Goal: Task Accomplishment & Management: Manage account settings

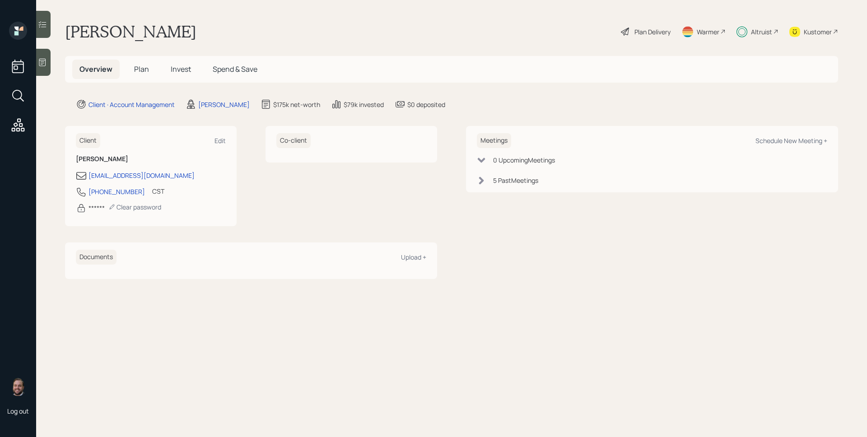
click at [616, 27] on div "[PERSON_NAME] Plan Delivery Warmer Altruist Kustomer" at bounding box center [451, 32] width 773 height 20
click at [624, 29] on icon at bounding box center [625, 32] width 8 height 8
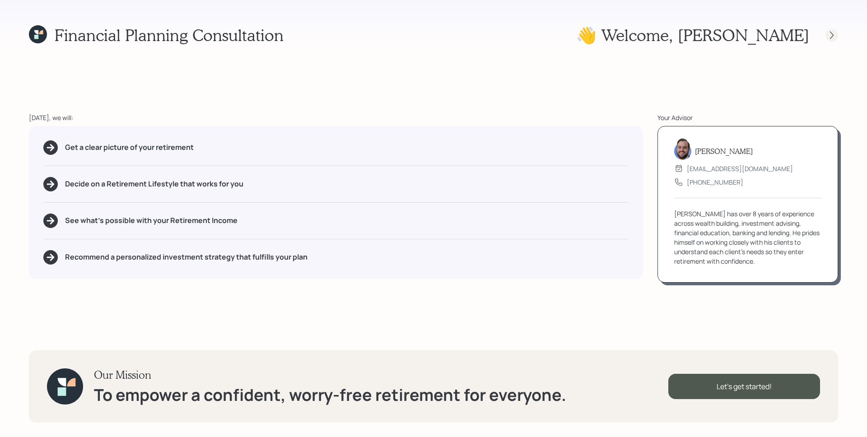
click at [830, 32] on icon at bounding box center [832, 35] width 4 height 8
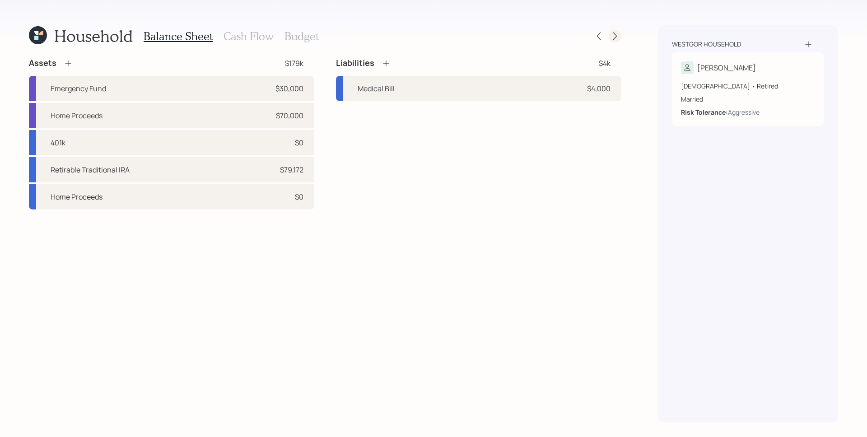
click at [620, 33] on div at bounding box center [615, 36] width 13 height 13
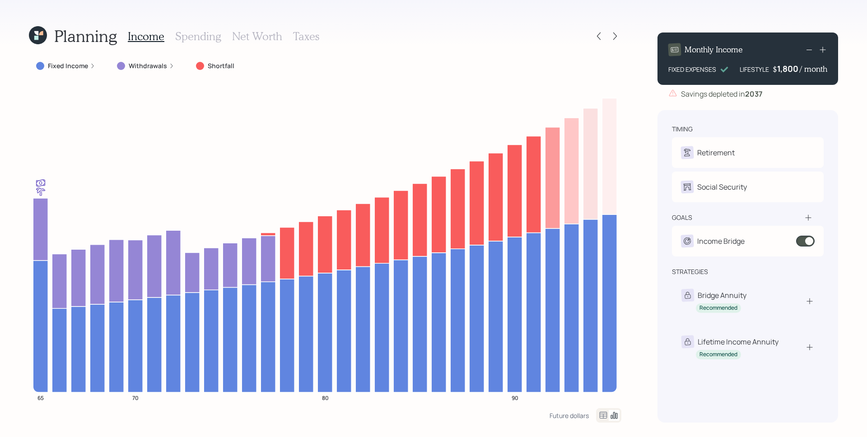
click at [162, 64] on label "Withdrawals" at bounding box center [148, 65] width 38 height 9
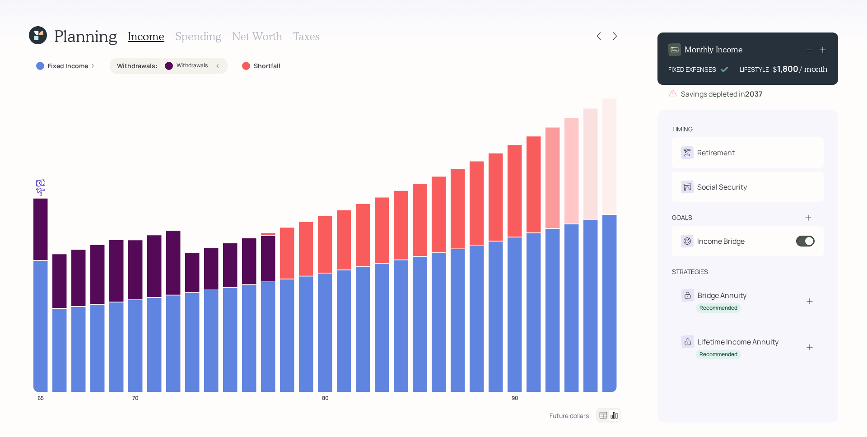
click at [193, 36] on h3 "Spending" at bounding box center [198, 36] width 46 height 13
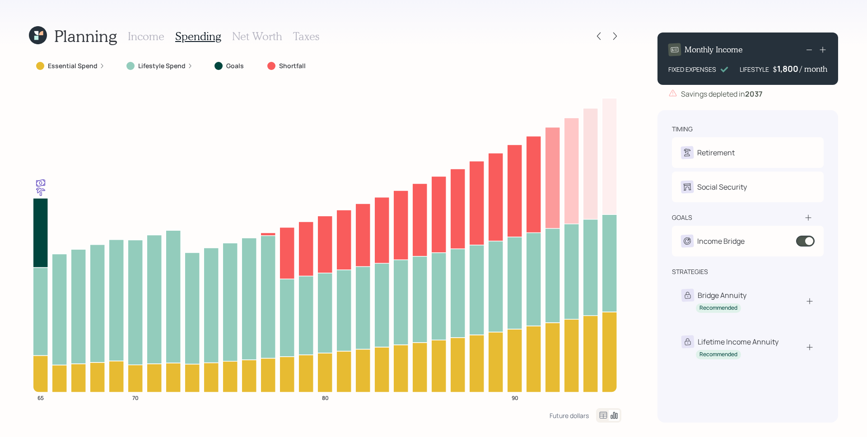
click at [99, 67] on icon at bounding box center [101, 65] width 5 height 5
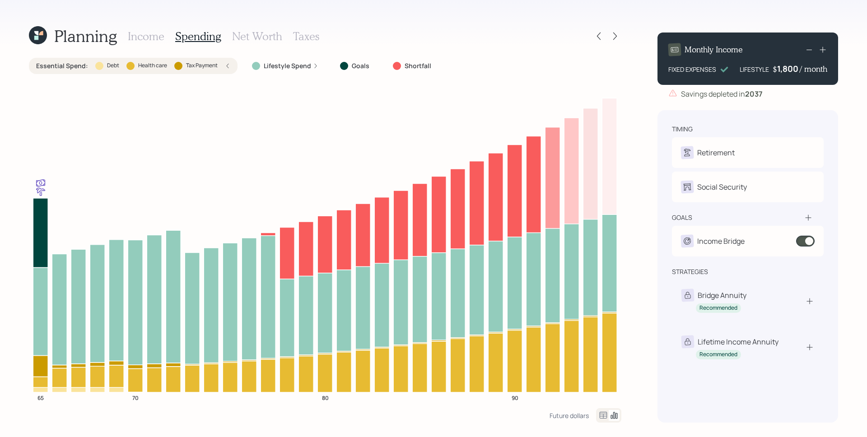
click at [92, 65] on div "Essential Spend : Debt Health care Tax Payment" at bounding box center [133, 65] width 194 height 9
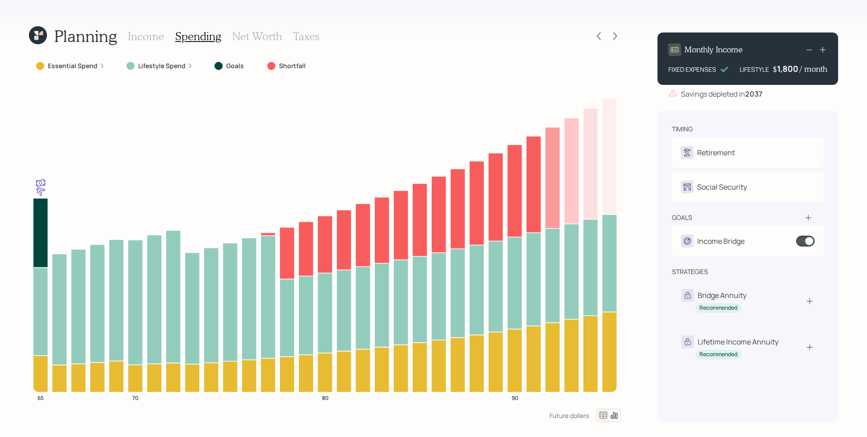
click at [158, 45] on div "Income Spending Net Worth Taxes" at bounding box center [223, 36] width 191 height 22
click at [154, 36] on h3 "Income" at bounding box center [146, 36] width 37 height 13
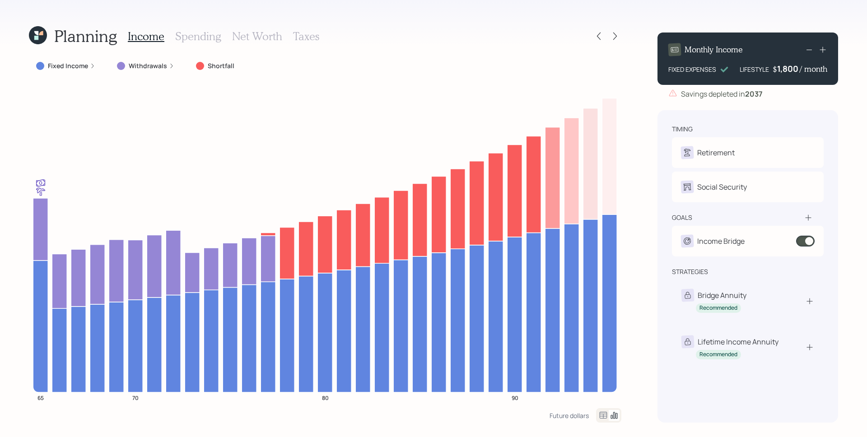
click at [153, 66] on label "Withdrawals" at bounding box center [148, 65] width 38 height 9
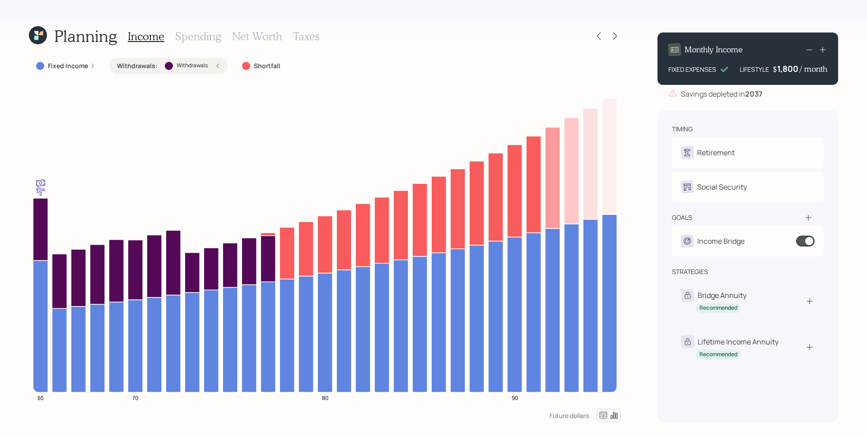
drag, startPoint x: 209, startPoint y: 70, endPoint x: 209, endPoint y: 65, distance: 4.5
click at [209, 70] on div "Withdrawals : Withdrawals" at bounding box center [168, 65] width 103 height 9
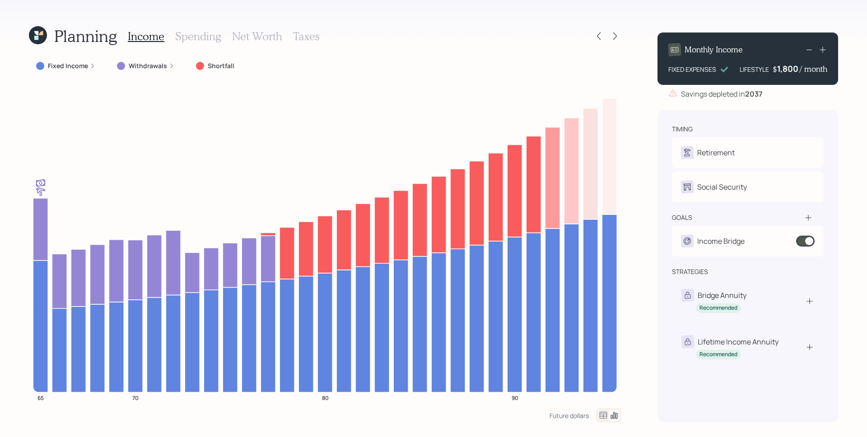
click at [201, 39] on h3 "Spending" at bounding box center [198, 36] width 46 height 13
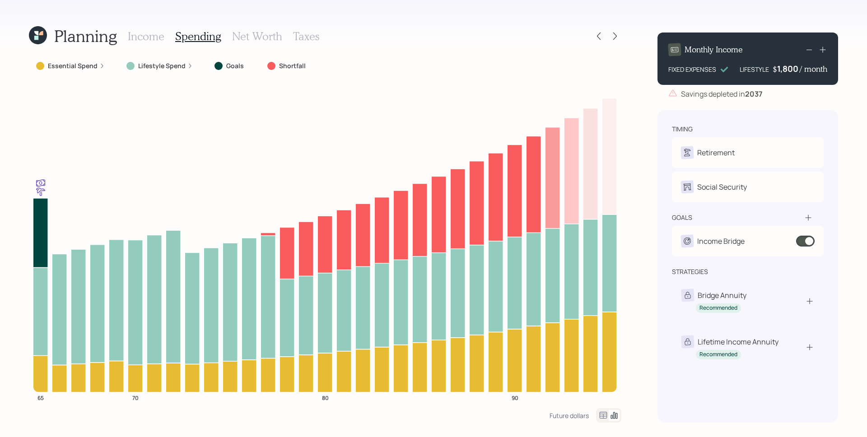
click at [168, 67] on label "Lifestyle Spend" at bounding box center [161, 65] width 47 height 9
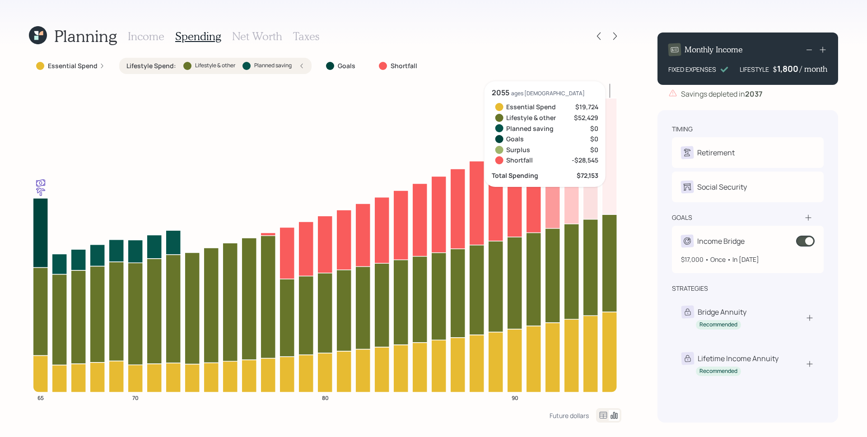
click at [755, 241] on div "Income Bridge" at bounding box center [748, 241] width 134 height 13
select select "0"
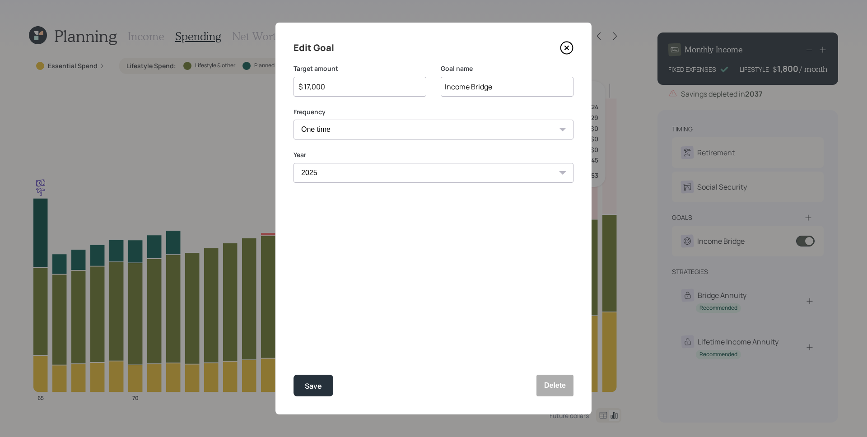
click at [567, 50] on icon at bounding box center [567, 48] width 14 height 14
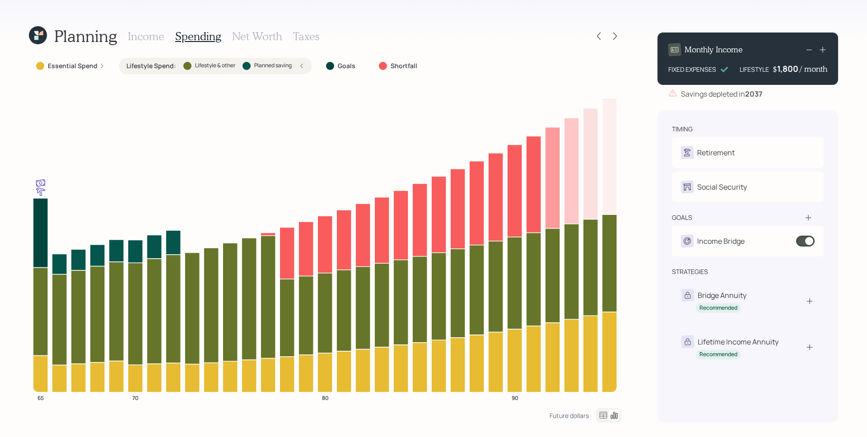
click at [140, 37] on h3 "Income" at bounding box center [146, 36] width 37 height 13
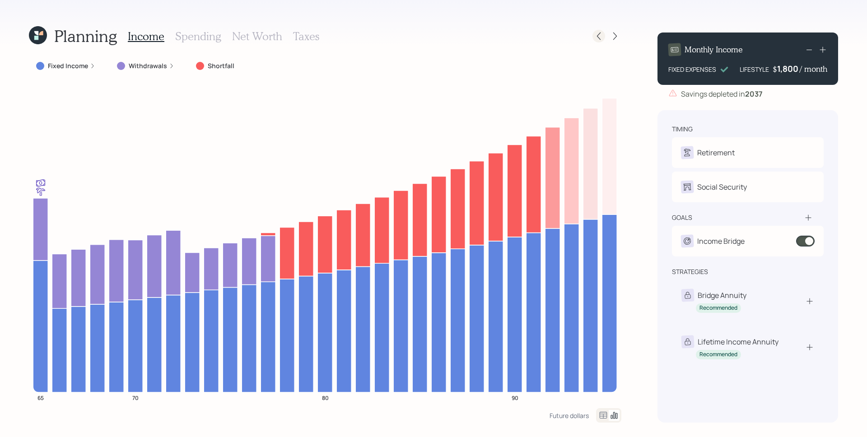
click at [600, 33] on icon at bounding box center [599, 37] width 4 height 8
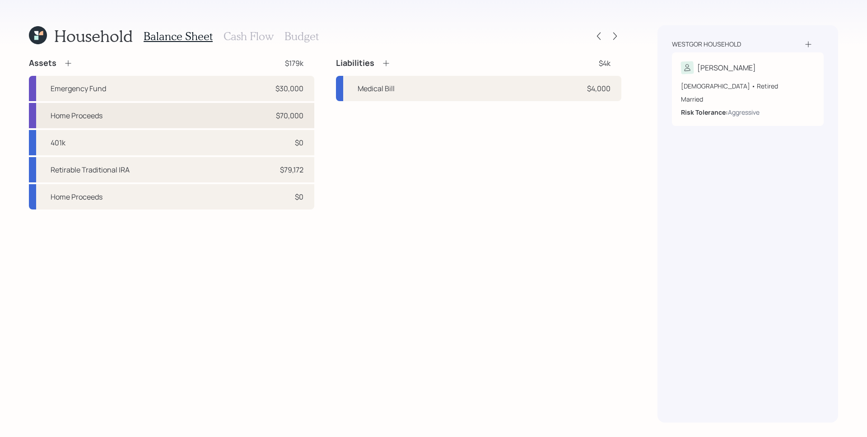
click at [245, 120] on div "Home Proceeds $70,000" at bounding box center [171, 115] width 285 height 25
select select "emergency_fund"
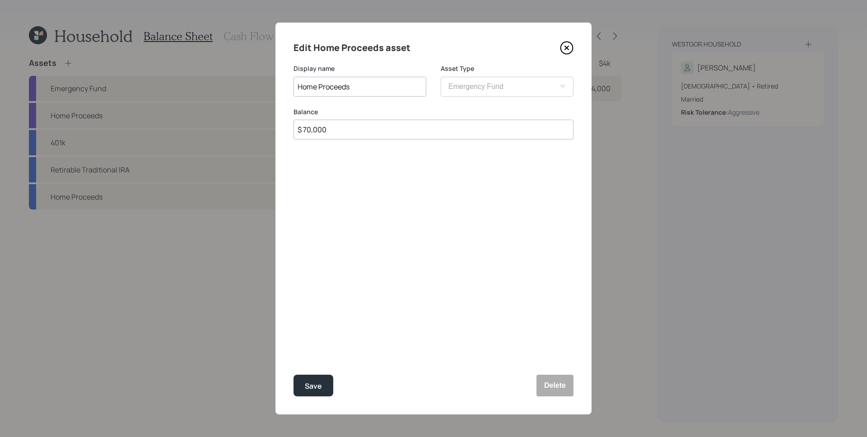
click at [568, 46] on icon at bounding box center [567, 48] width 4 height 4
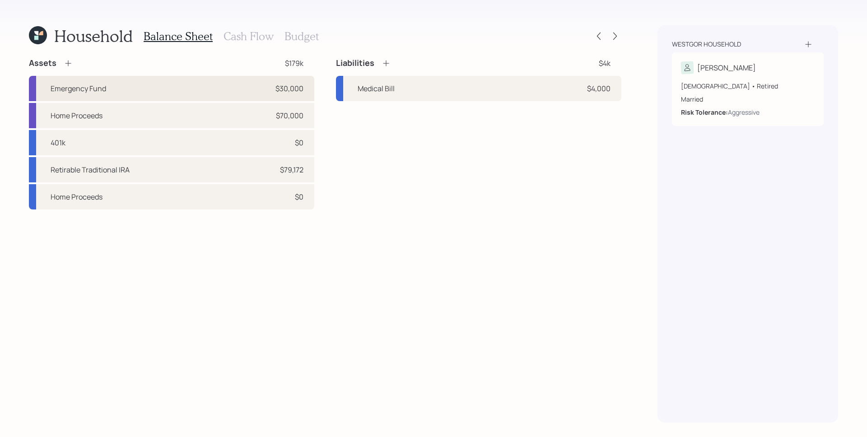
click at [204, 85] on div "Emergency Fund $30,000" at bounding box center [171, 88] width 285 height 25
select select "emergency_fund"
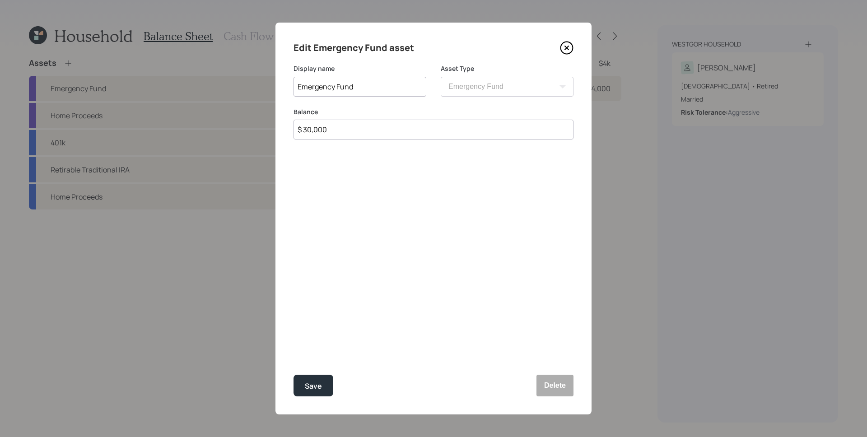
click at [568, 46] on icon at bounding box center [567, 48] width 4 height 4
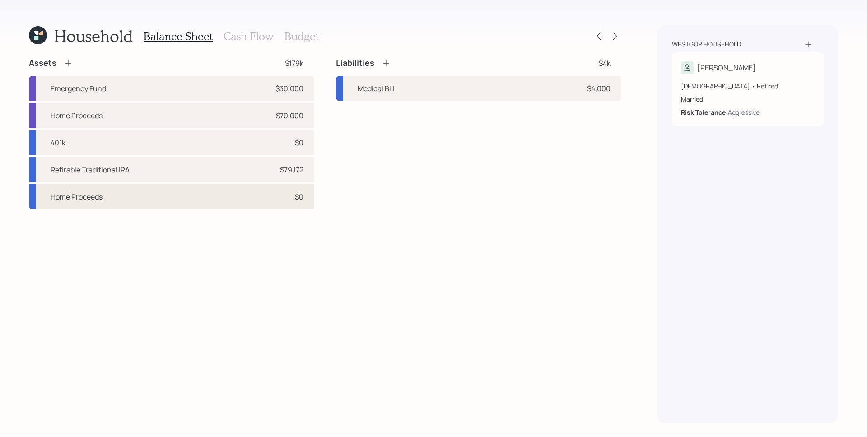
click at [198, 192] on div "Home Proceeds $0" at bounding box center [171, 196] width 285 height 25
select select "taxable"
select select "balanced"
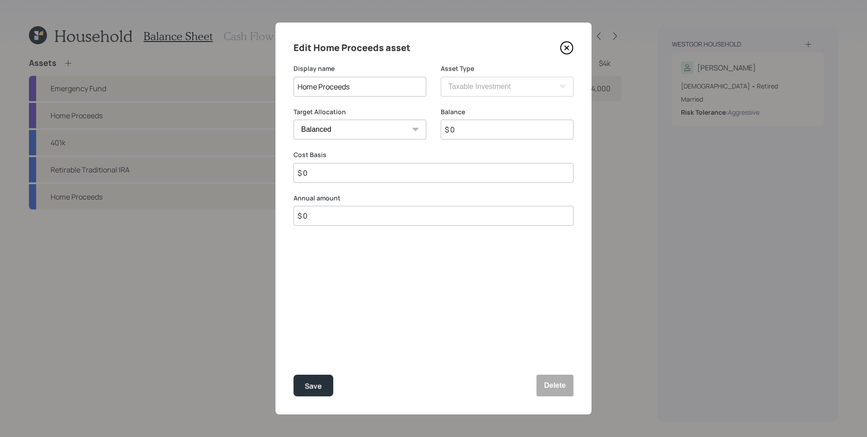
click at [567, 49] on icon at bounding box center [567, 48] width 14 height 14
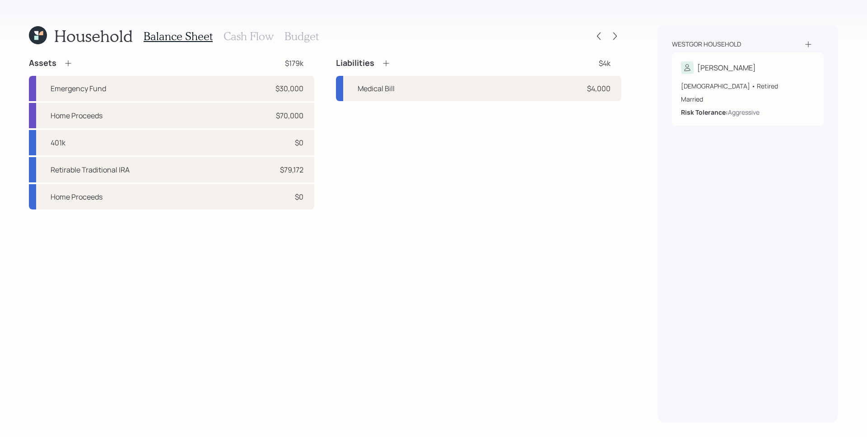
click at [263, 35] on h3 "Cash Flow" at bounding box center [248, 36] width 50 height 13
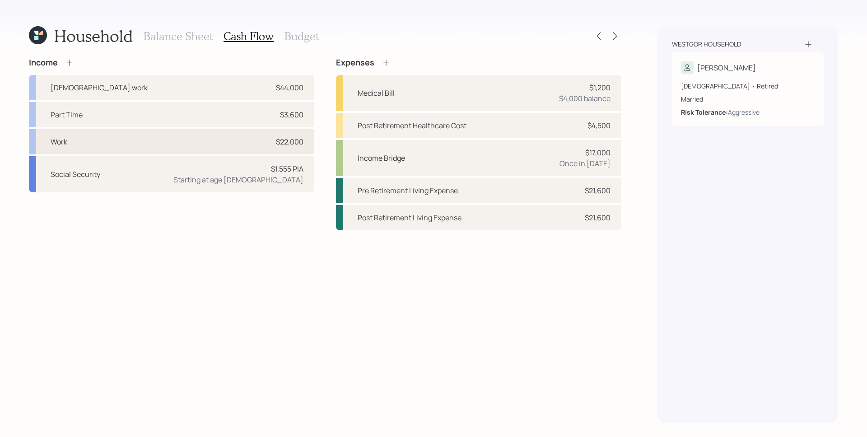
click at [185, 135] on div "Work $22,000" at bounding box center [171, 141] width 285 height 25
select select "other"
select select "earned"
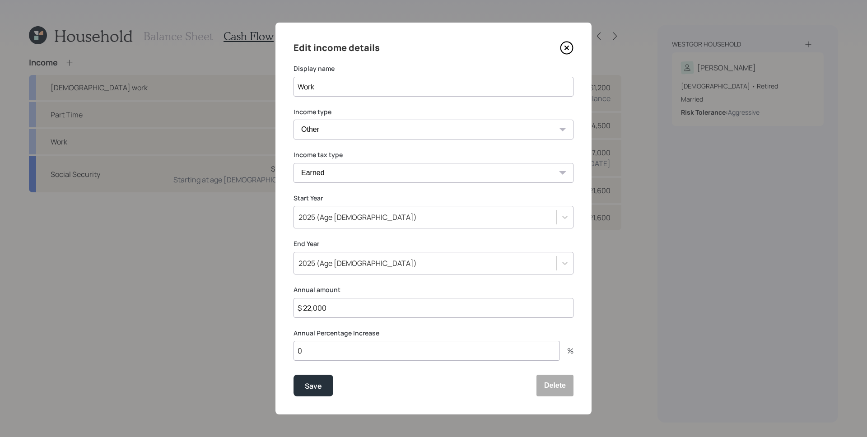
click at [570, 49] on icon at bounding box center [567, 48] width 14 height 14
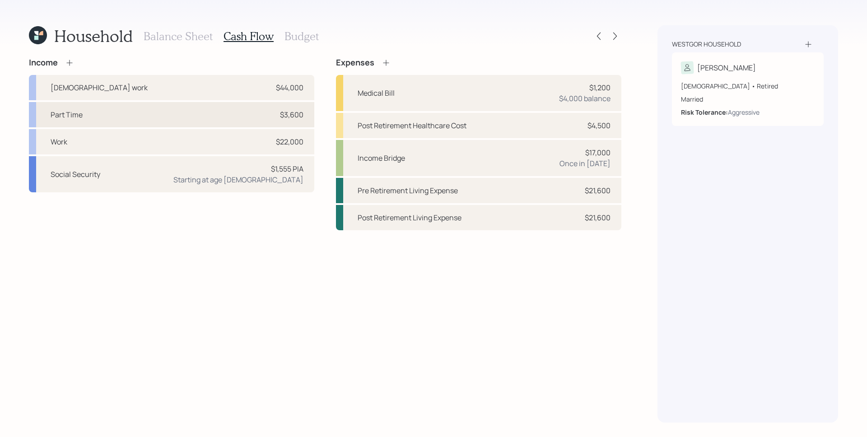
click at [201, 107] on div "Part Time $3,600" at bounding box center [171, 114] width 285 height 25
select select "part_time"
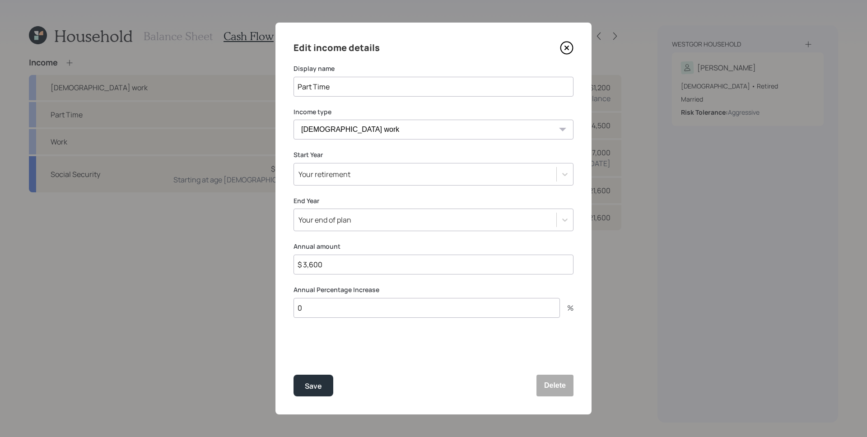
click at [569, 45] on icon at bounding box center [567, 48] width 14 height 14
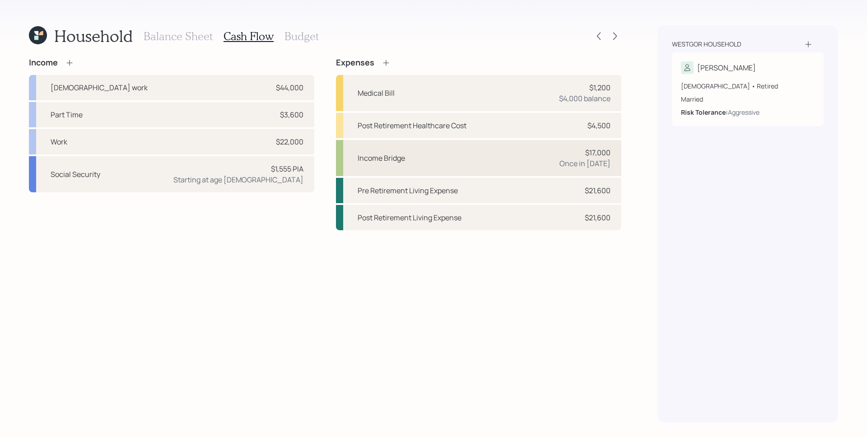
click at [530, 155] on div "Income Bridge $17,000 Once in [DATE]" at bounding box center [478, 158] width 285 height 36
select select "0"
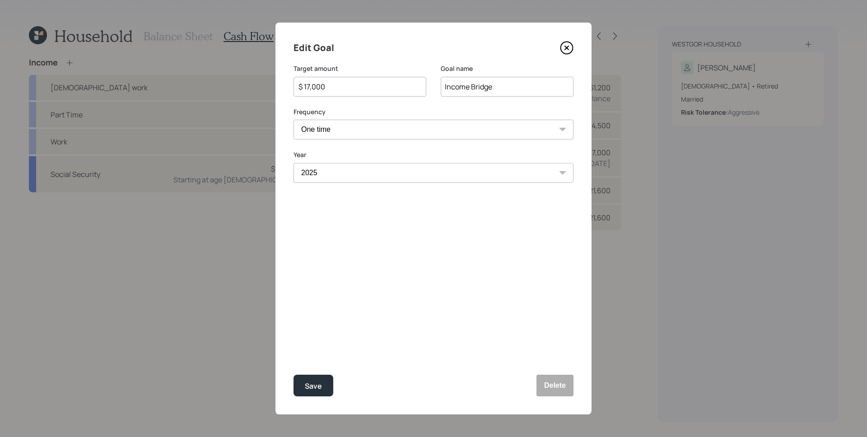
click at [569, 46] on icon at bounding box center [567, 48] width 14 height 14
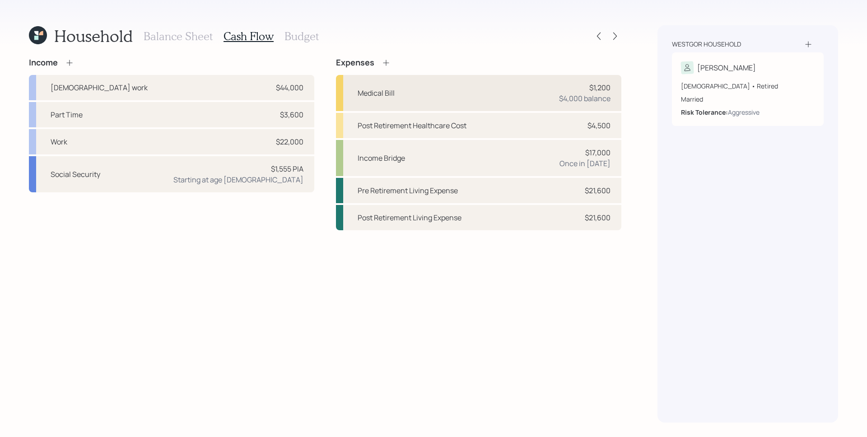
click at [523, 93] on div "Medical Bill $1,200 $4,000 balance" at bounding box center [478, 93] width 285 height 36
select select "medical"
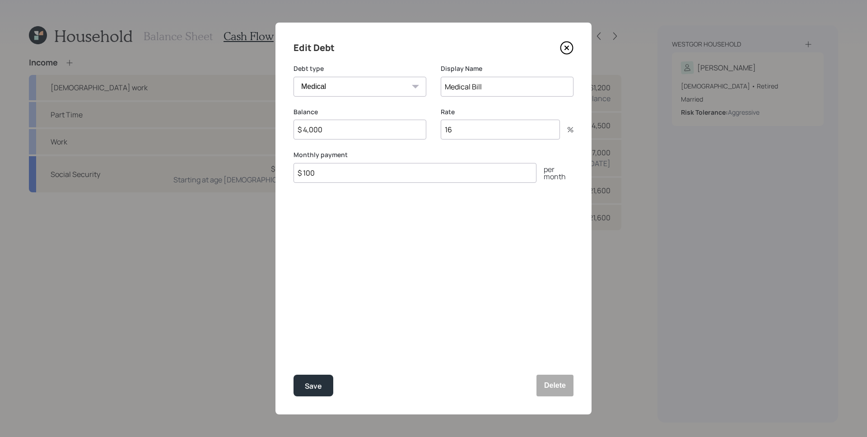
click at [568, 46] on icon at bounding box center [567, 48] width 4 height 4
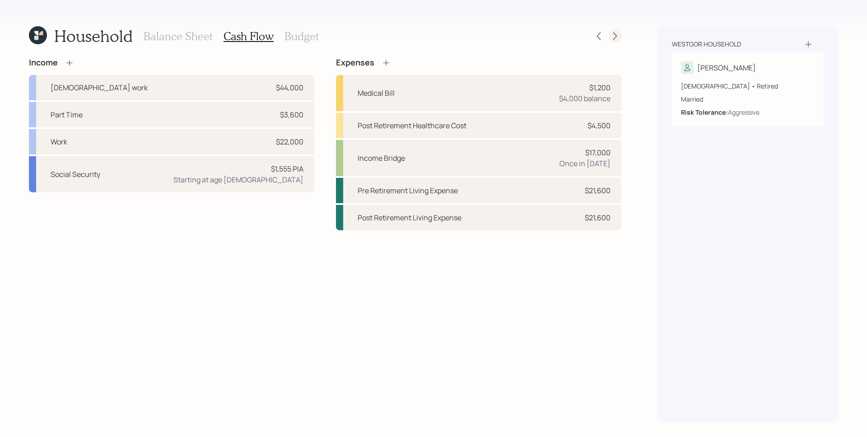
click at [612, 37] on icon at bounding box center [614, 36] width 9 height 9
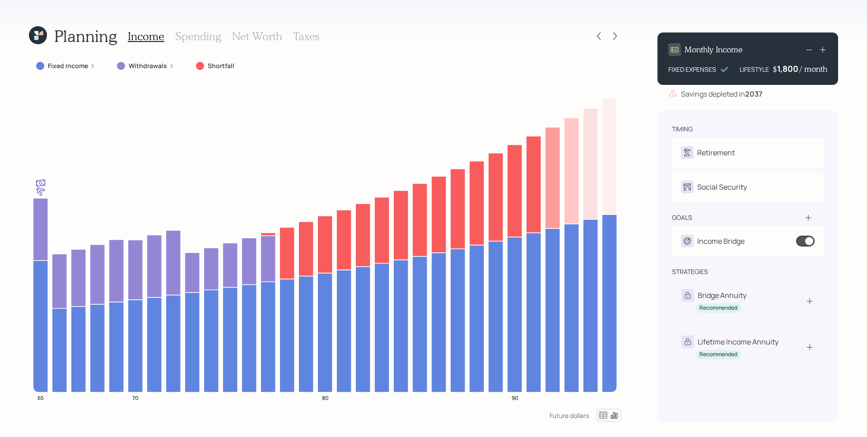
click at [806, 51] on icon at bounding box center [809, 49] width 11 height 11
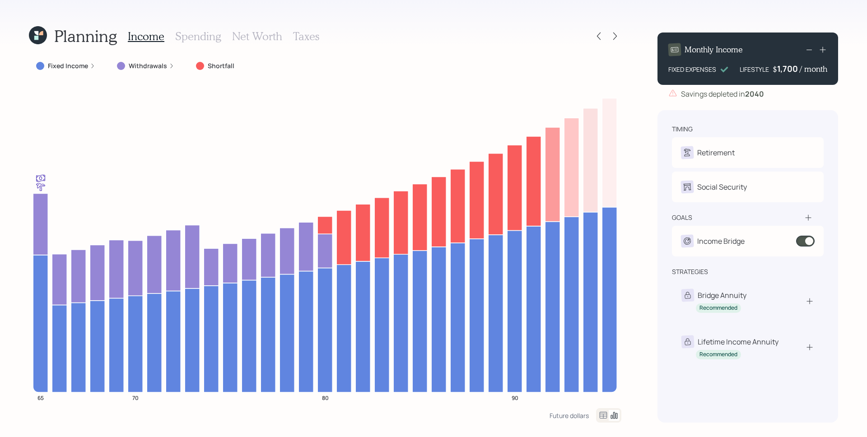
click at [806, 51] on icon at bounding box center [809, 49] width 11 height 11
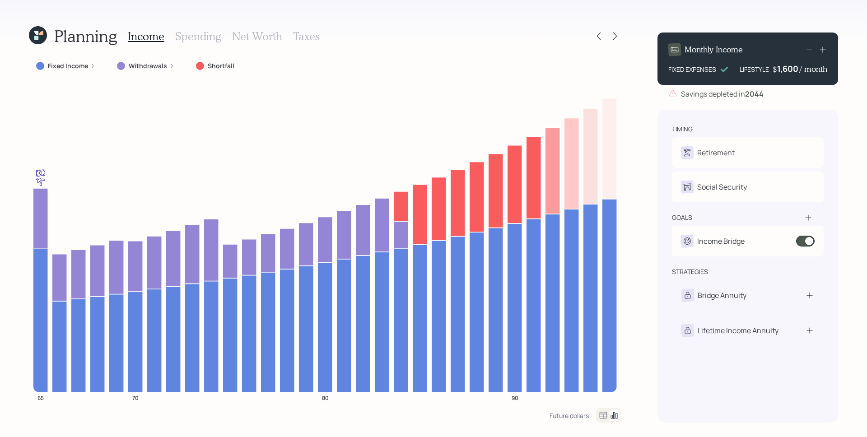
click at [806, 51] on icon at bounding box center [809, 49] width 11 height 11
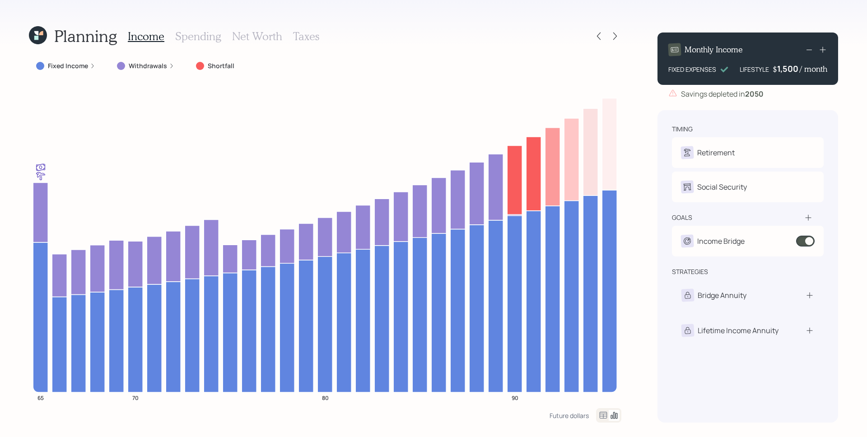
click at [805, 52] on icon at bounding box center [809, 49] width 11 height 11
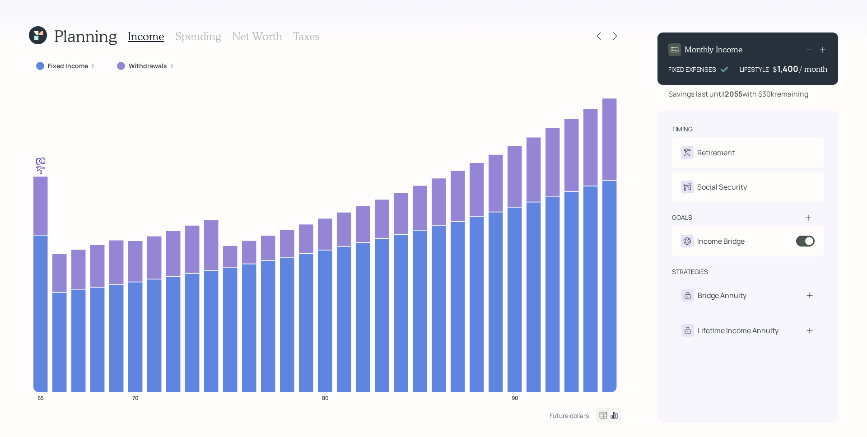
click at [786, 69] on div "1,400" at bounding box center [788, 68] width 23 height 11
click at [786, 69] on div "1400" at bounding box center [788, 68] width 23 height 11
click at [645, 133] on div "Planning Income Spending Net Worth Taxes Fixed Income Withdrawals 65 70 80 90 F…" at bounding box center [433, 218] width 867 height 437
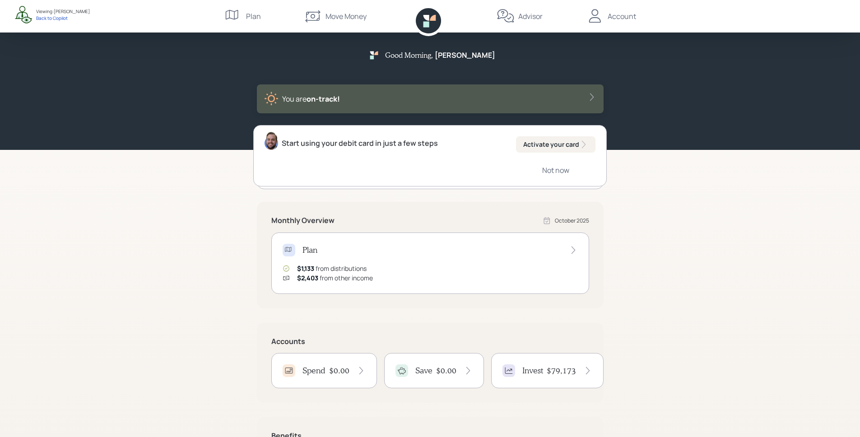
click at [524, 19] on div "Advisor" at bounding box center [530, 16] width 24 height 11
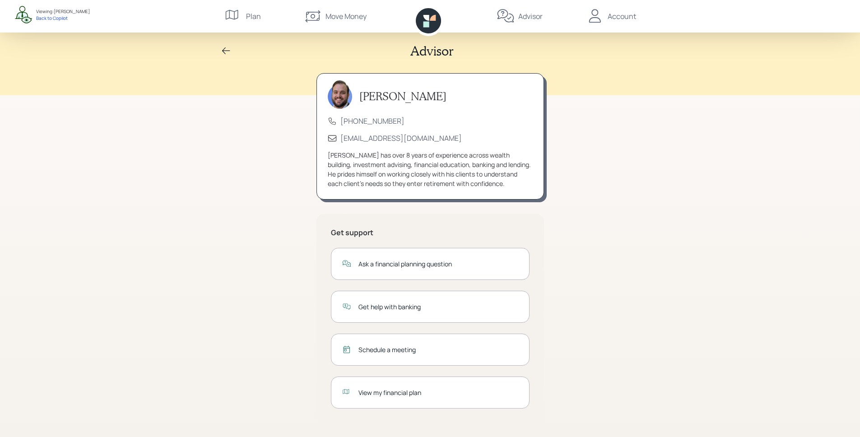
scroll to position [4, 0]
